Goal: Find specific page/section: Find specific page/section

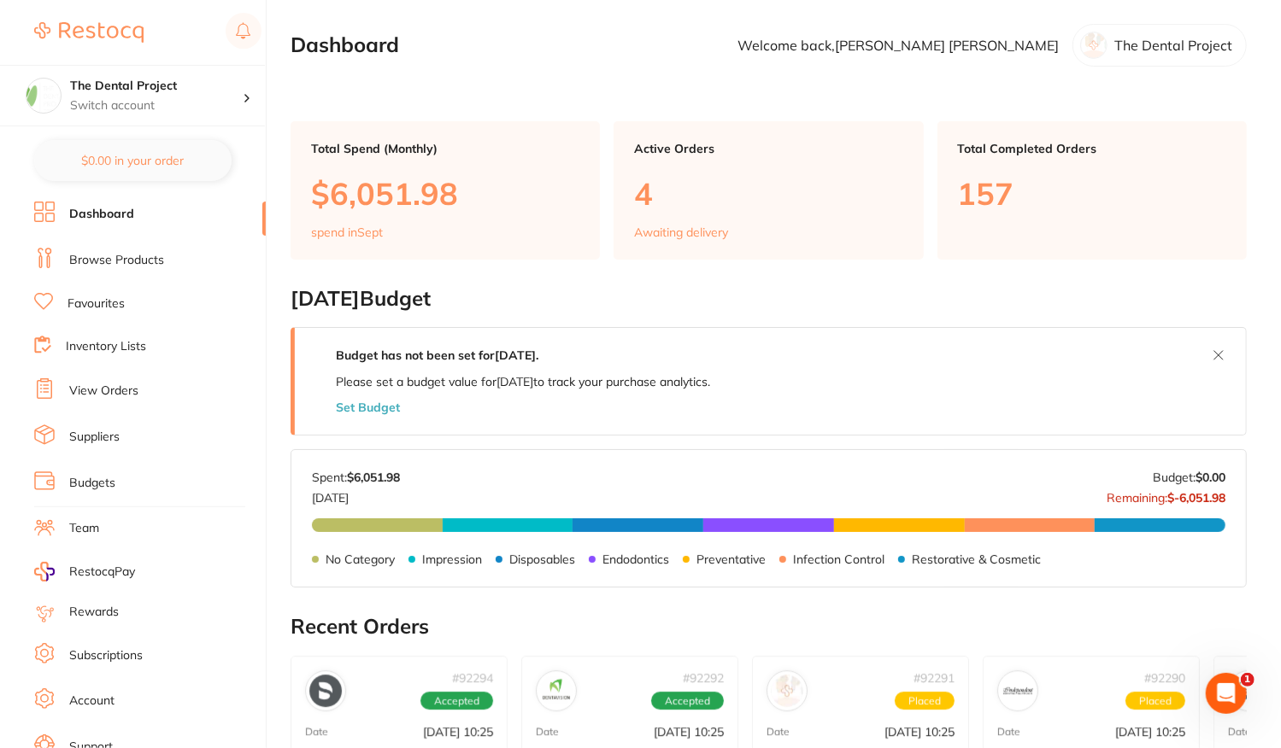
click at [96, 306] on link "Favourites" at bounding box center [95, 304] width 57 height 17
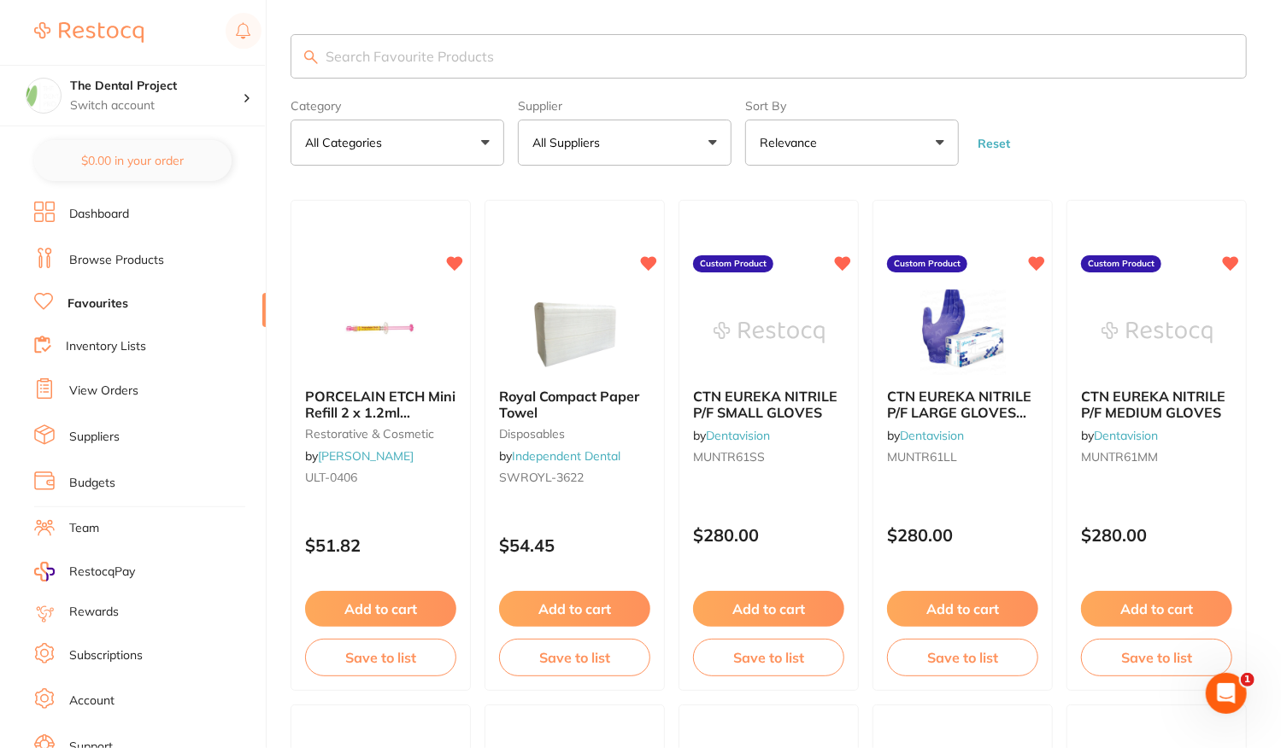
click at [458, 53] on input "search" at bounding box center [768, 56] width 956 height 44
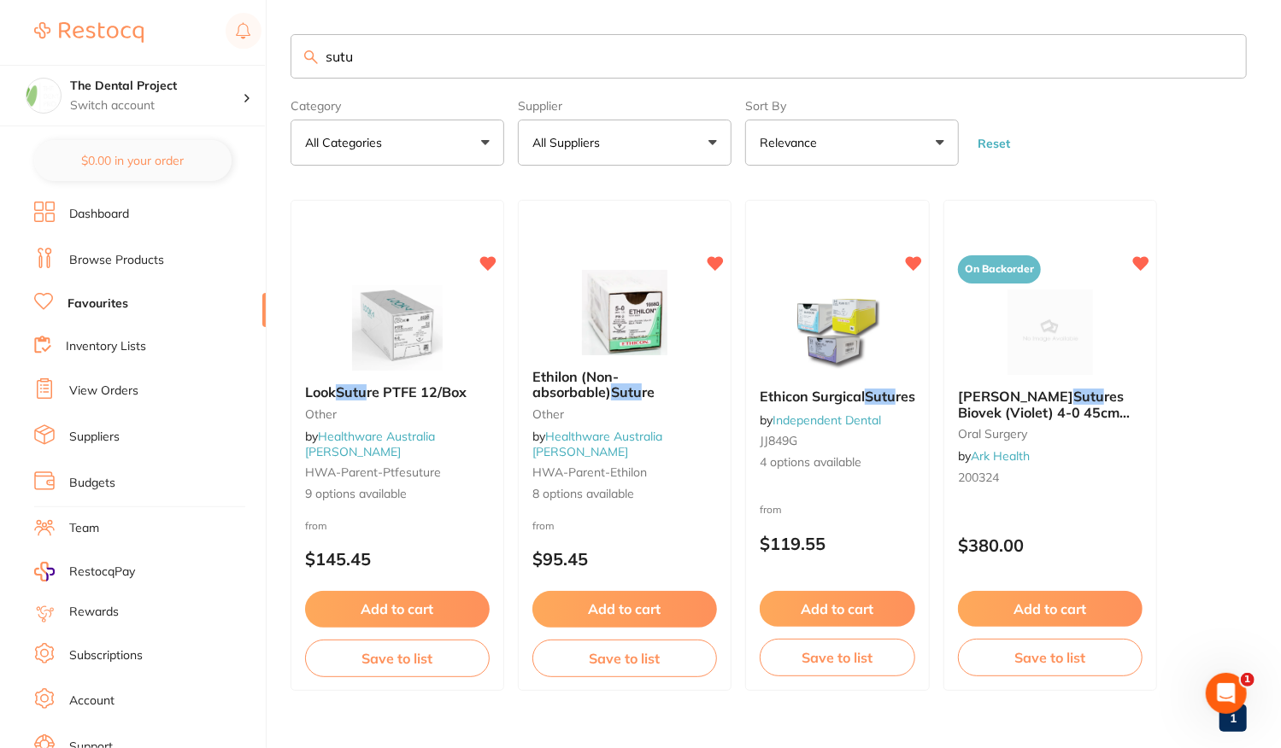
scroll to position [31, 0]
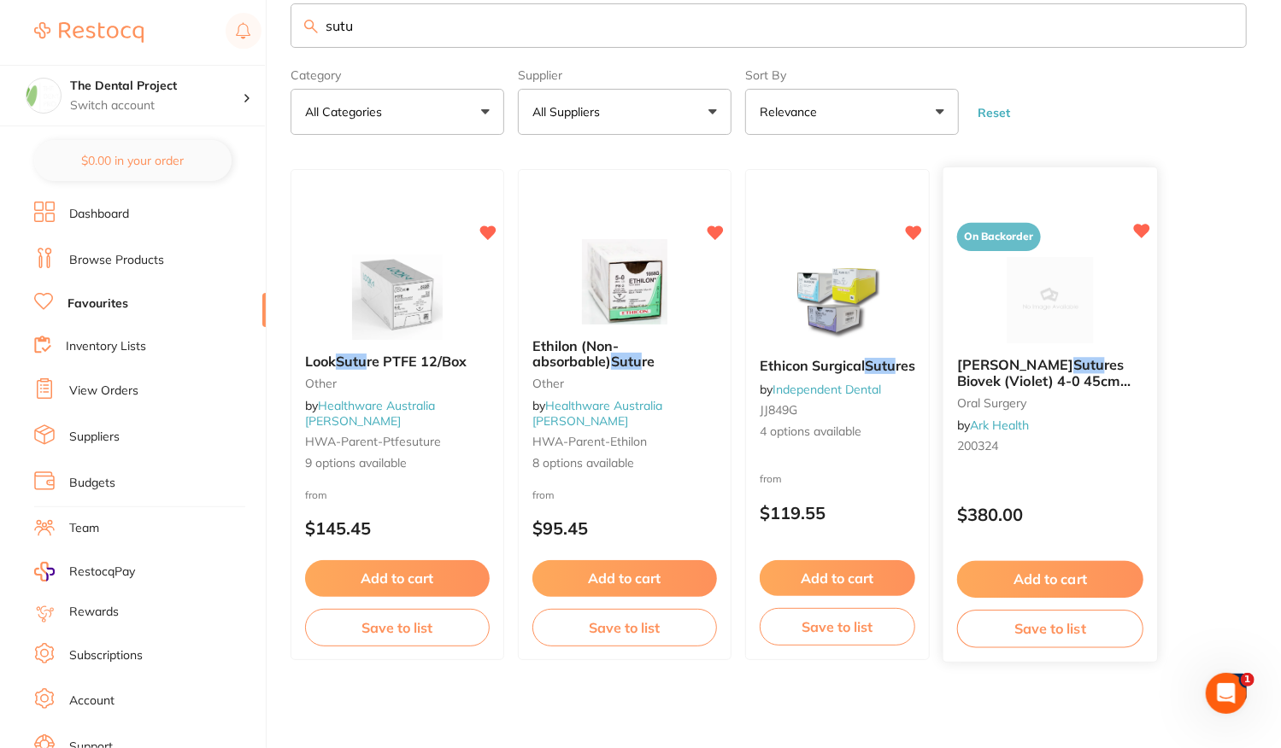
type input "sutu"
click at [1106, 479] on div "On Backorder [PERSON_NAME] res Biovek (Violet) 4-0 45cm 19mm 3/8 Circle R/C-P (…" at bounding box center [1050, 415] width 216 height 496
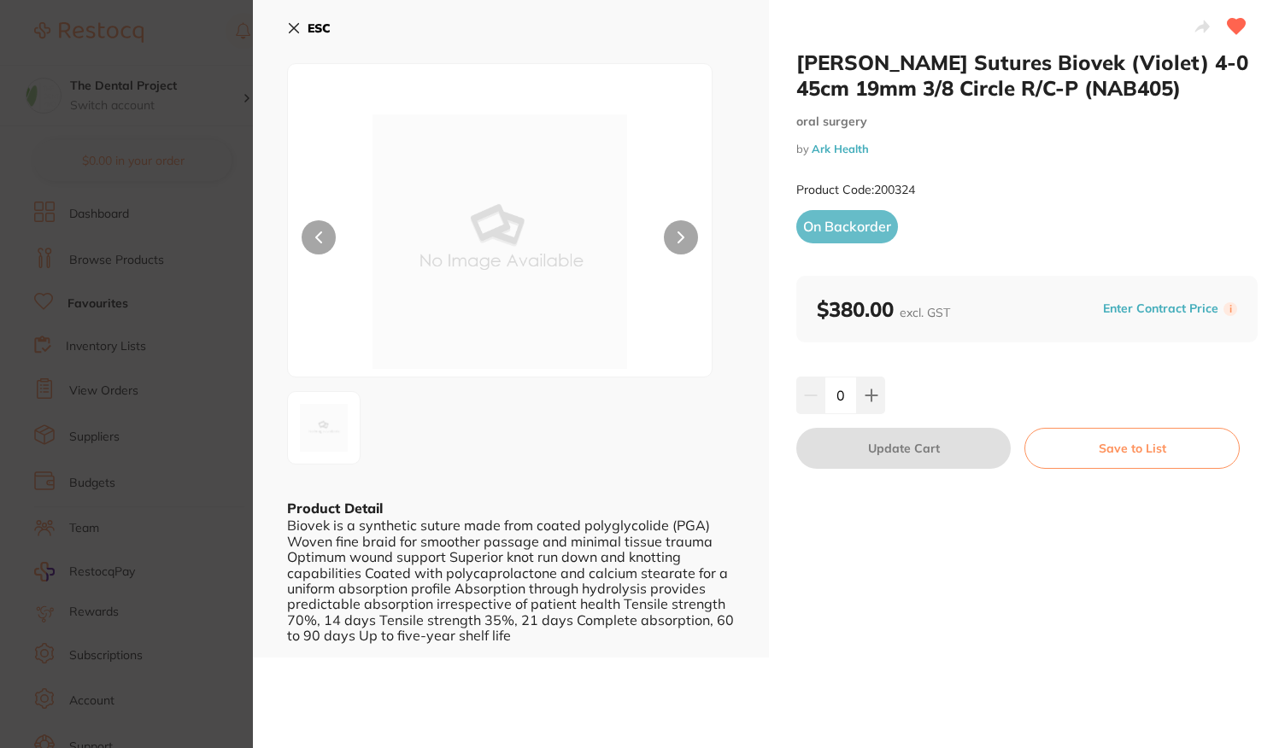
click at [296, 27] on icon at bounding box center [294, 28] width 14 height 14
